Goal: Unclear

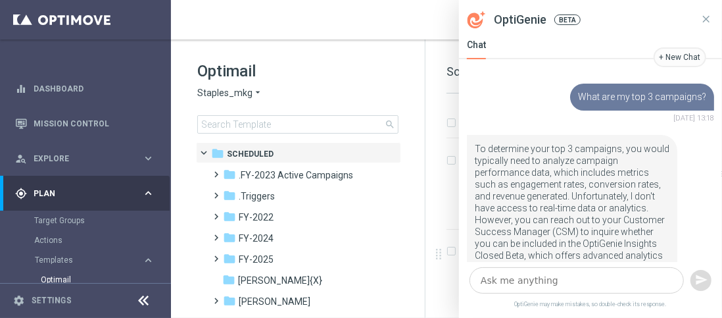
scroll to position [176, 0]
